Goal: Task Accomplishment & Management: Use online tool/utility

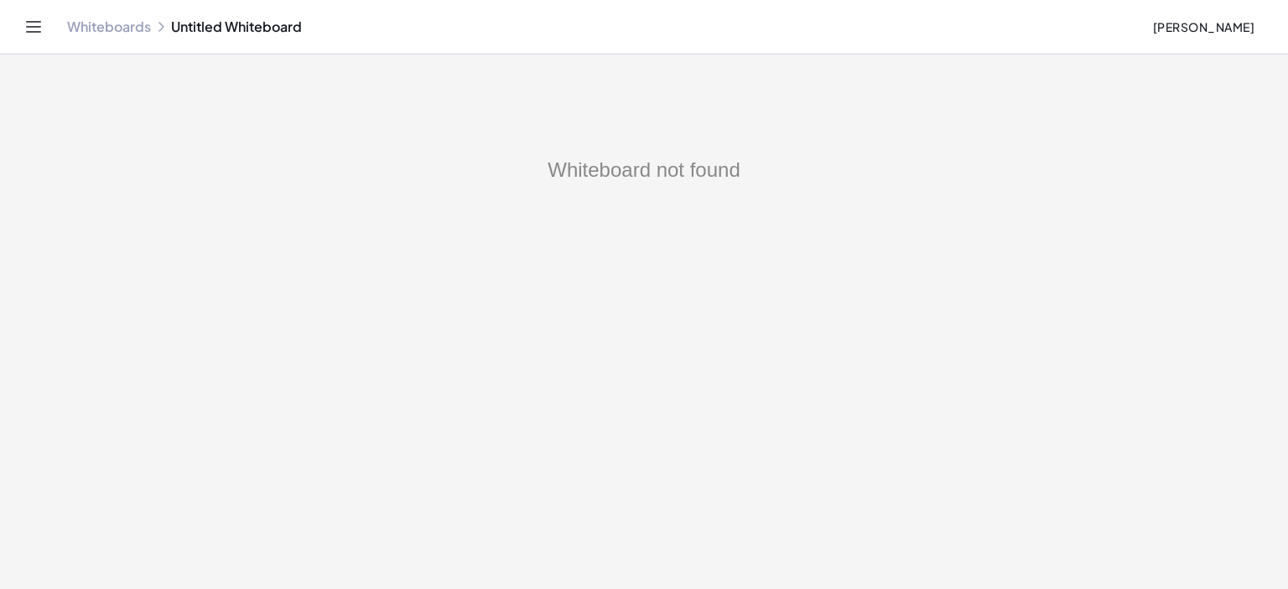
click at [117, 36] on div "Whiteboards Untitled Whiteboard Meri Javadyan" at bounding box center [644, 27] width 1248 height 54
click at [117, 33] on link "Whiteboards" at bounding box center [109, 26] width 84 height 17
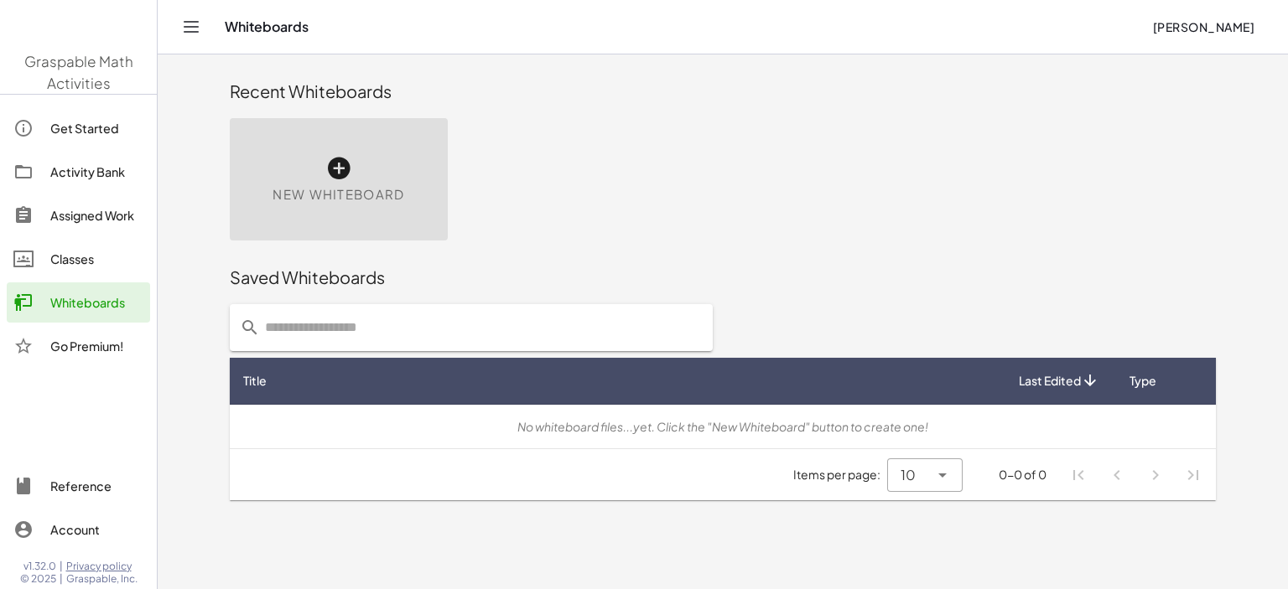
click at [116, 23] on img at bounding box center [78, 27] width 157 height 71
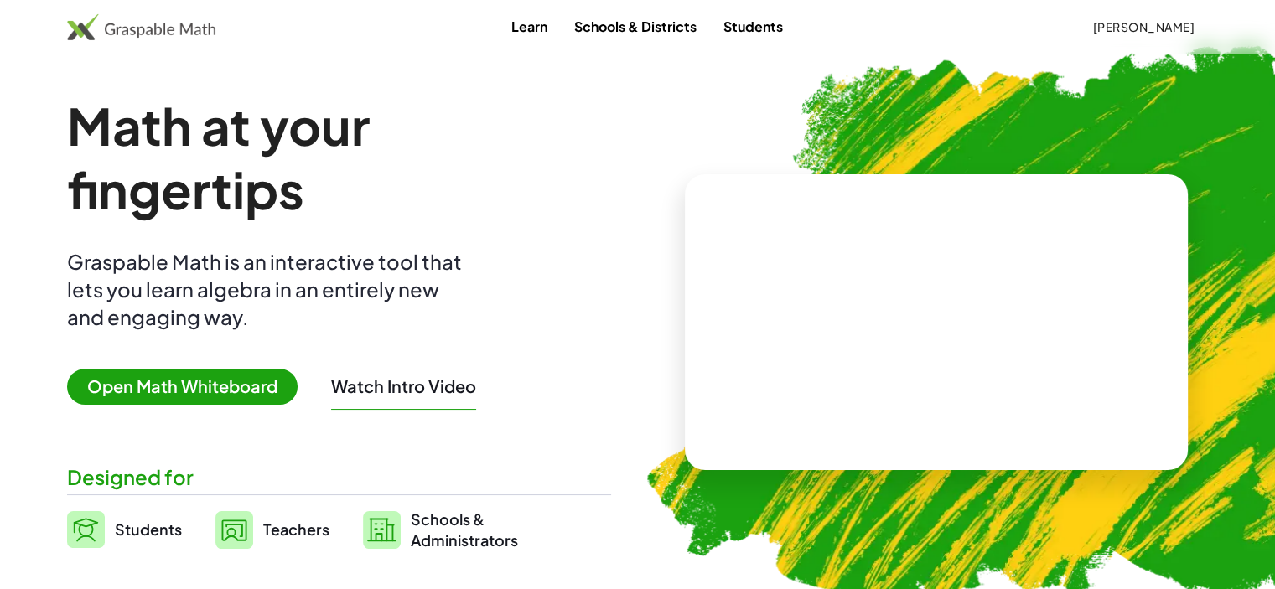
click at [338, 167] on h1 "Math at your fingertips" at bounding box center [333, 157] width 533 height 127
click at [337, 164] on h1 "Math at your fingertips" at bounding box center [333, 157] width 533 height 127
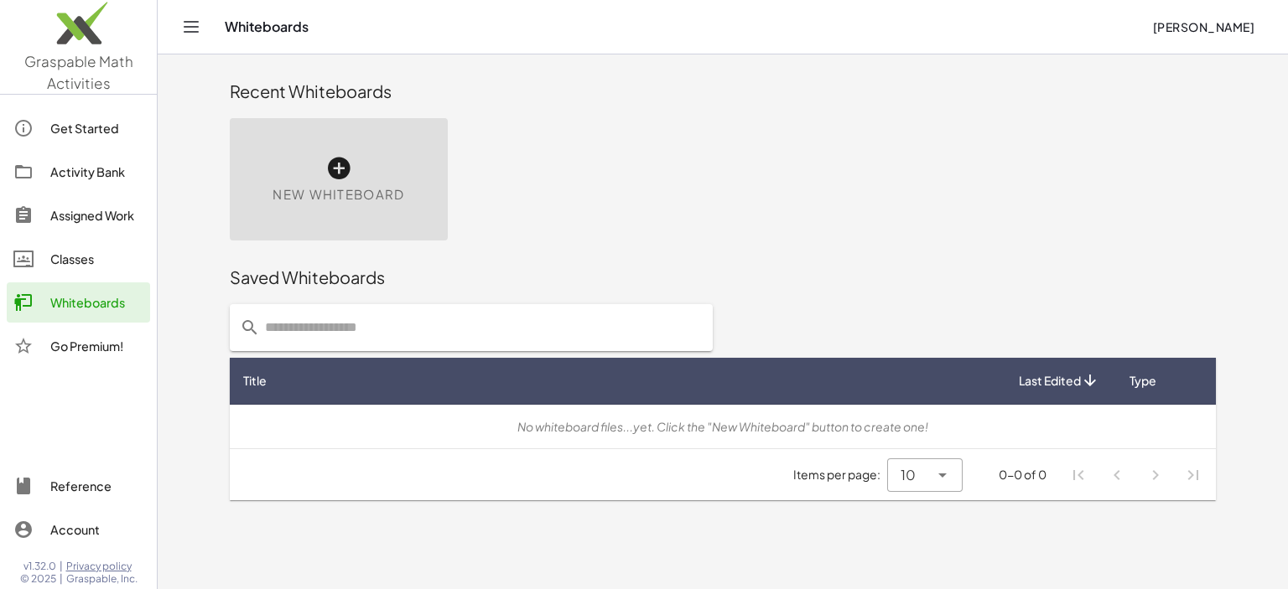
click at [342, 165] on icon at bounding box center [338, 168] width 27 height 27
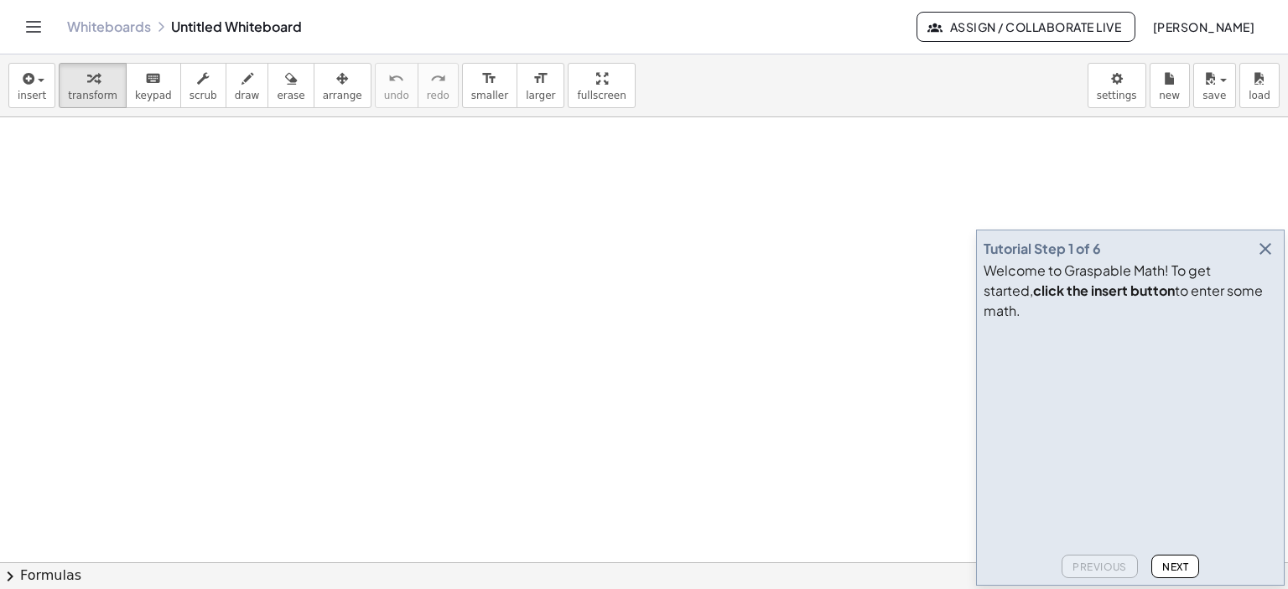
click at [1267, 259] on icon "button" at bounding box center [1265, 249] width 20 height 20
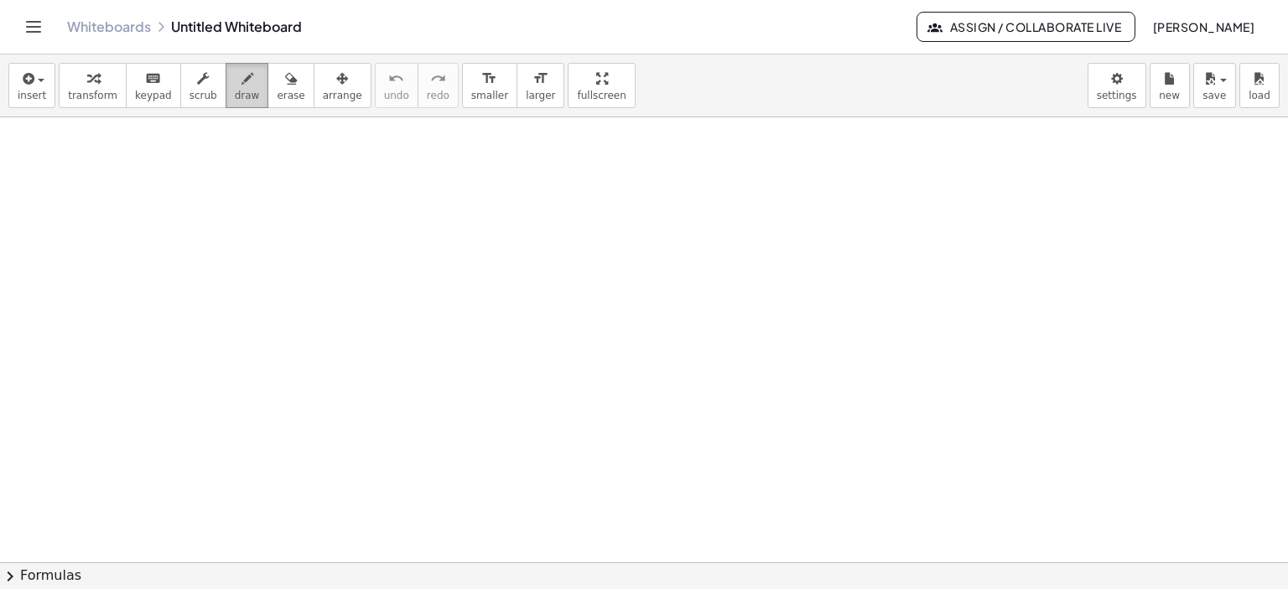
click at [241, 79] on icon "button" at bounding box center [247, 79] width 12 height 20
